Goal: Find specific page/section: Find specific page/section

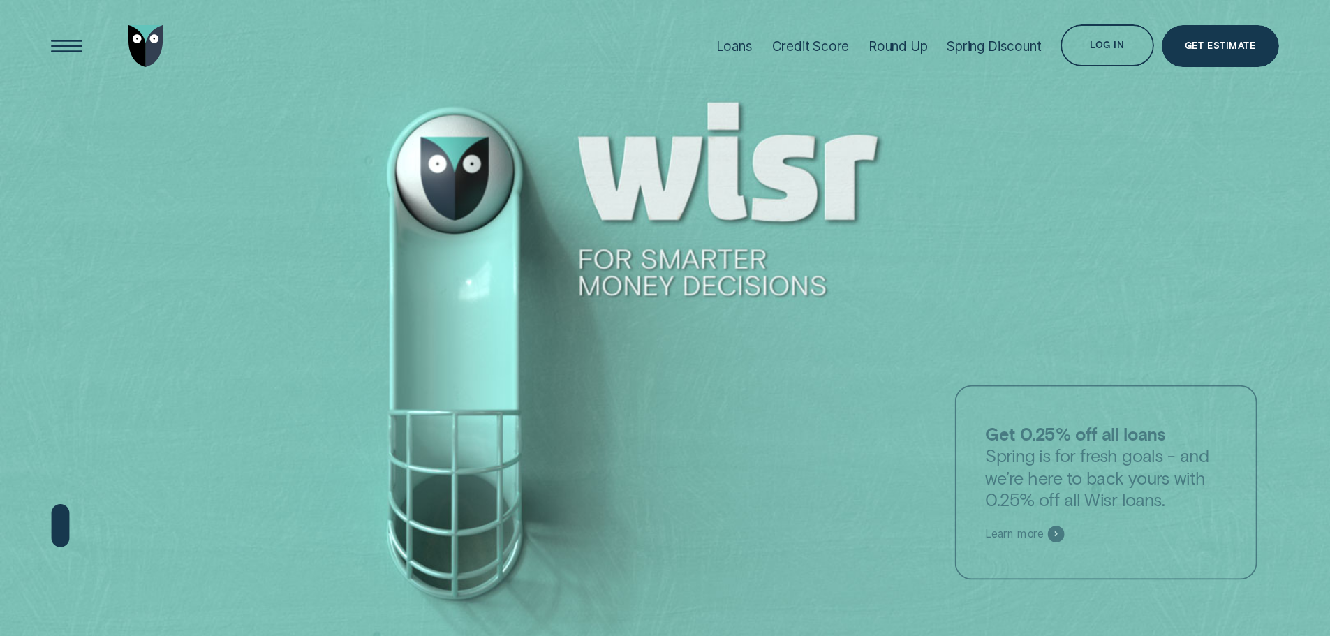
click at [1098, 54] on div "Log in" at bounding box center [1107, 45] width 93 height 42
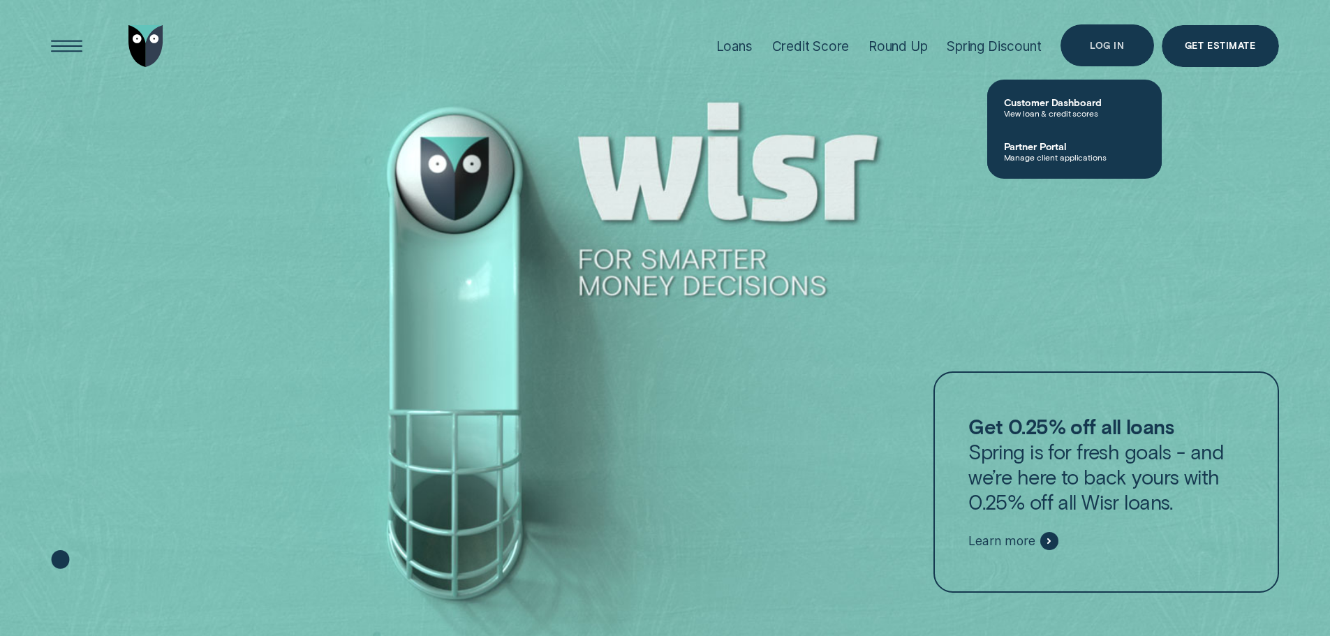
click at [1116, 46] on div "Log in" at bounding box center [1107, 45] width 34 height 8
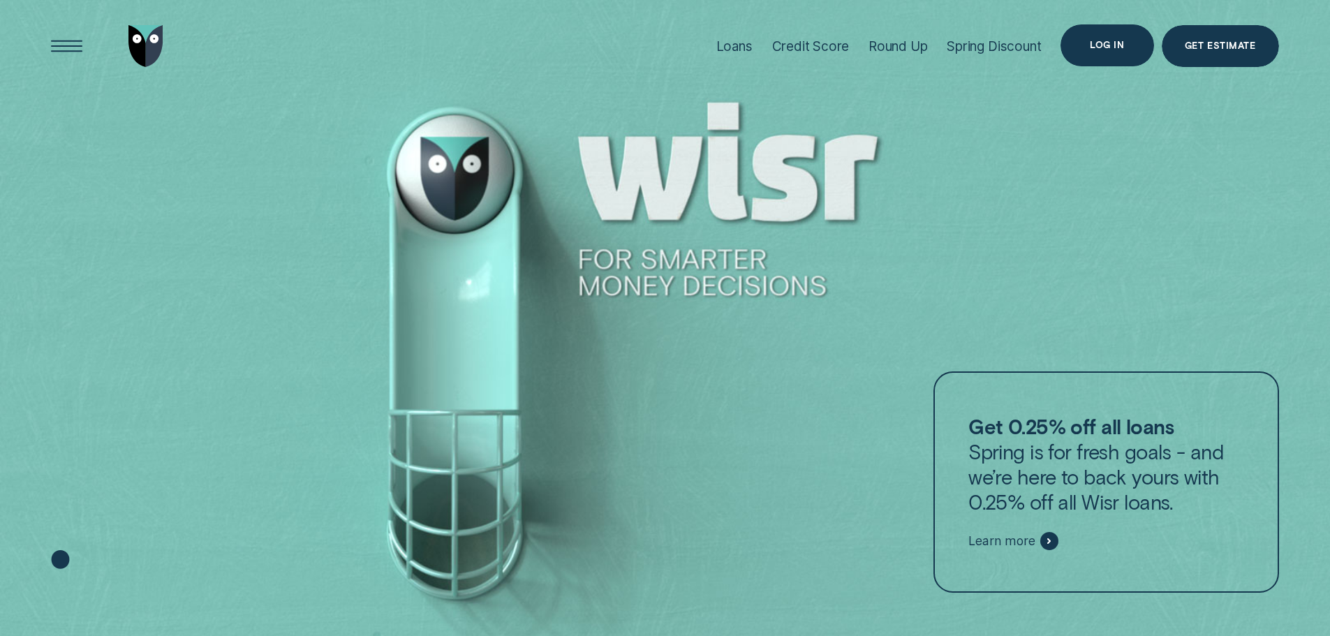
click at [1113, 49] on div "Log in" at bounding box center [1107, 45] width 34 height 8
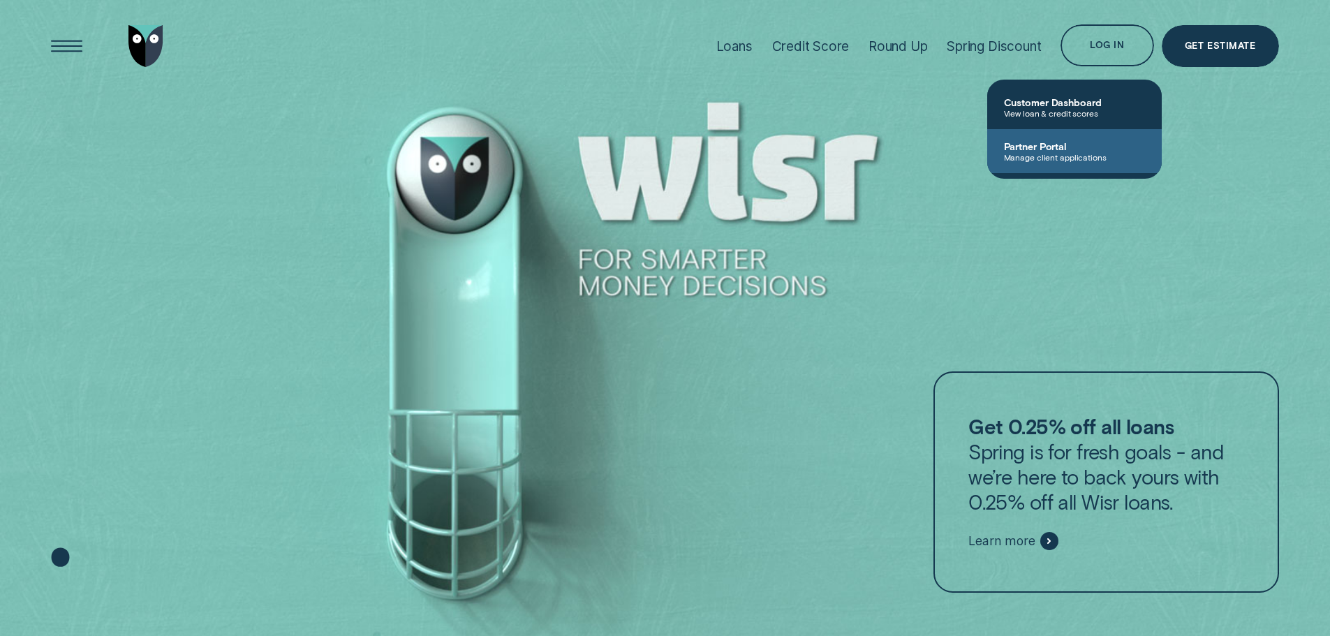
click at [1092, 156] on span "Manage client applications" at bounding box center [1074, 157] width 141 height 10
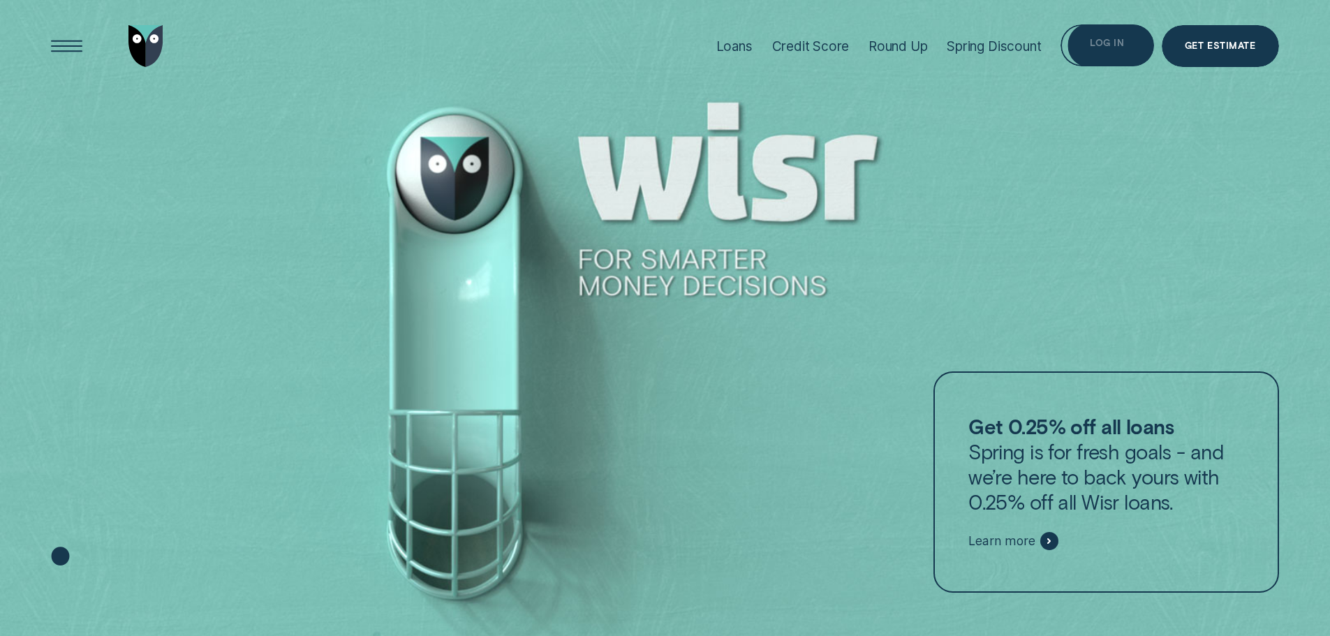
click at [1098, 54] on div "Log in" at bounding box center [1107, 45] width 93 height 42
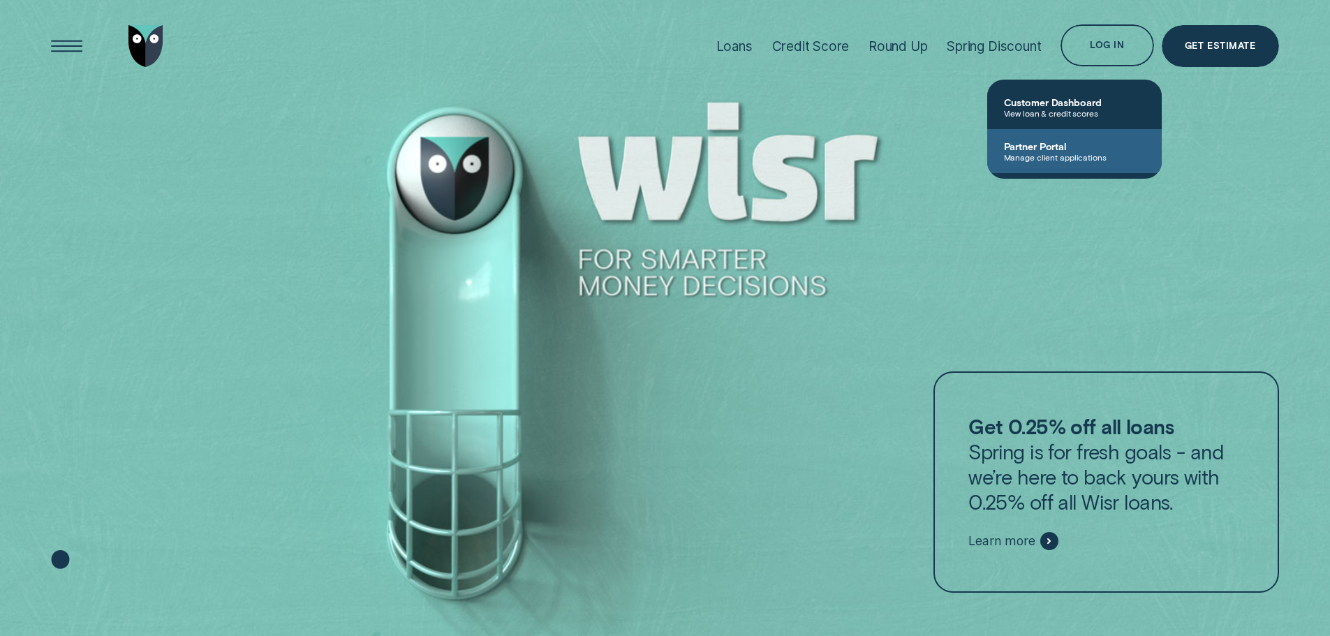
click at [1108, 163] on link "Partner Portal Manage client applications" at bounding box center [1074, 151] width 175 height 44
